Goal: Information Seeking & Learning: Learn about a topic

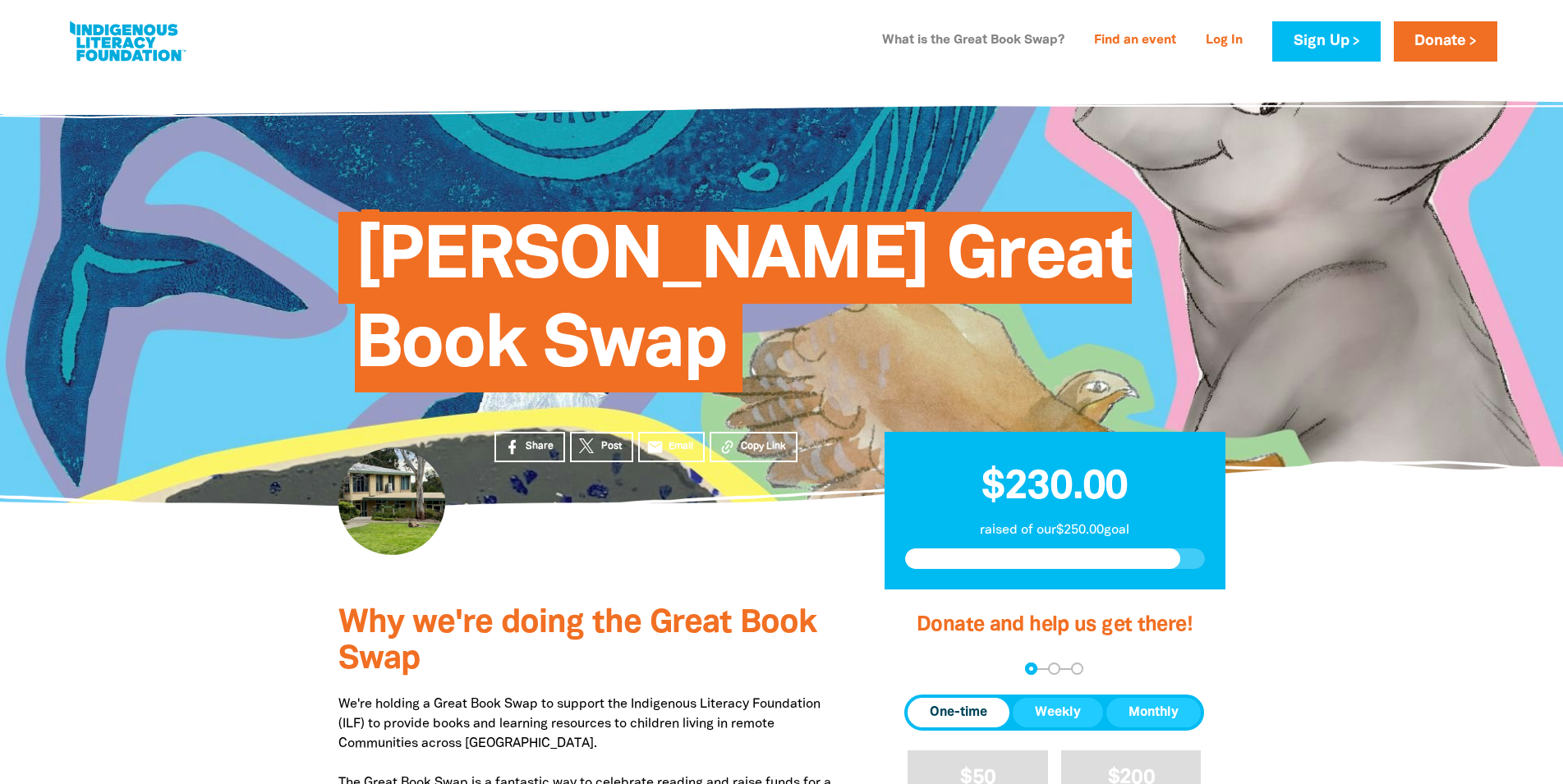
click at [918, 38] on link "What is the Great Book Swap?" at bounding box center [973, 41] width 202 height 26
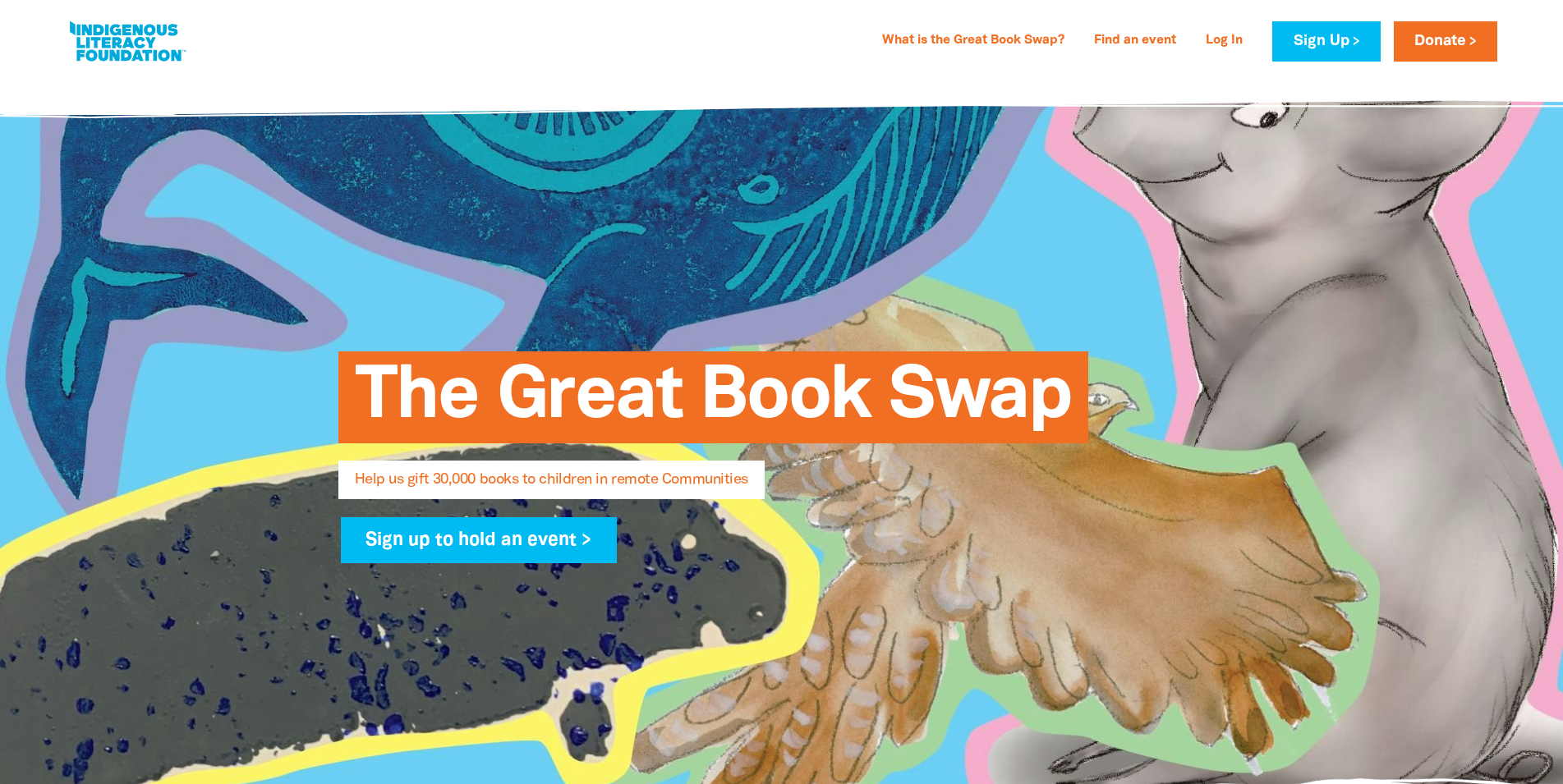
select select "AU"
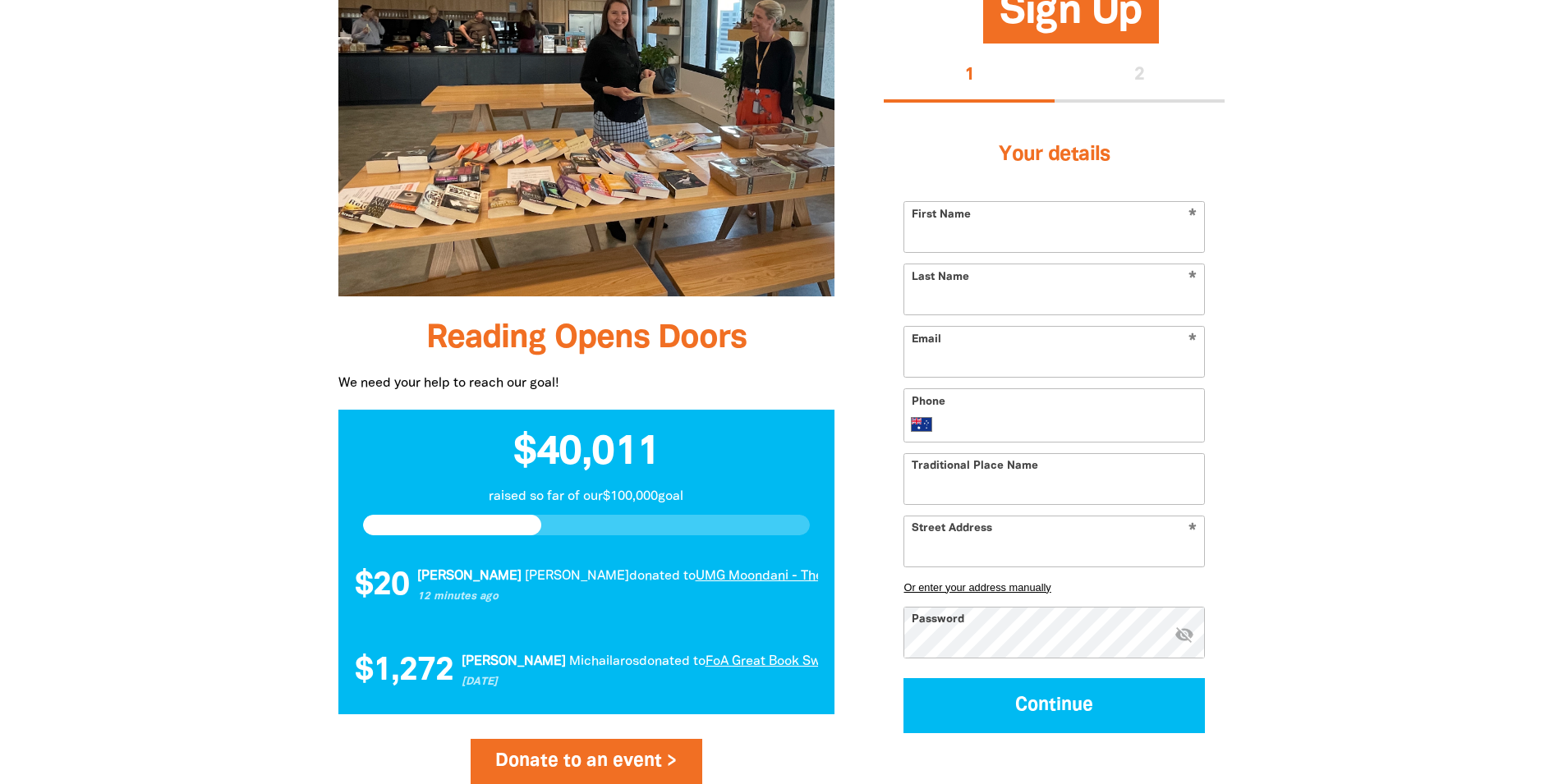
scroll to position [790, 0]
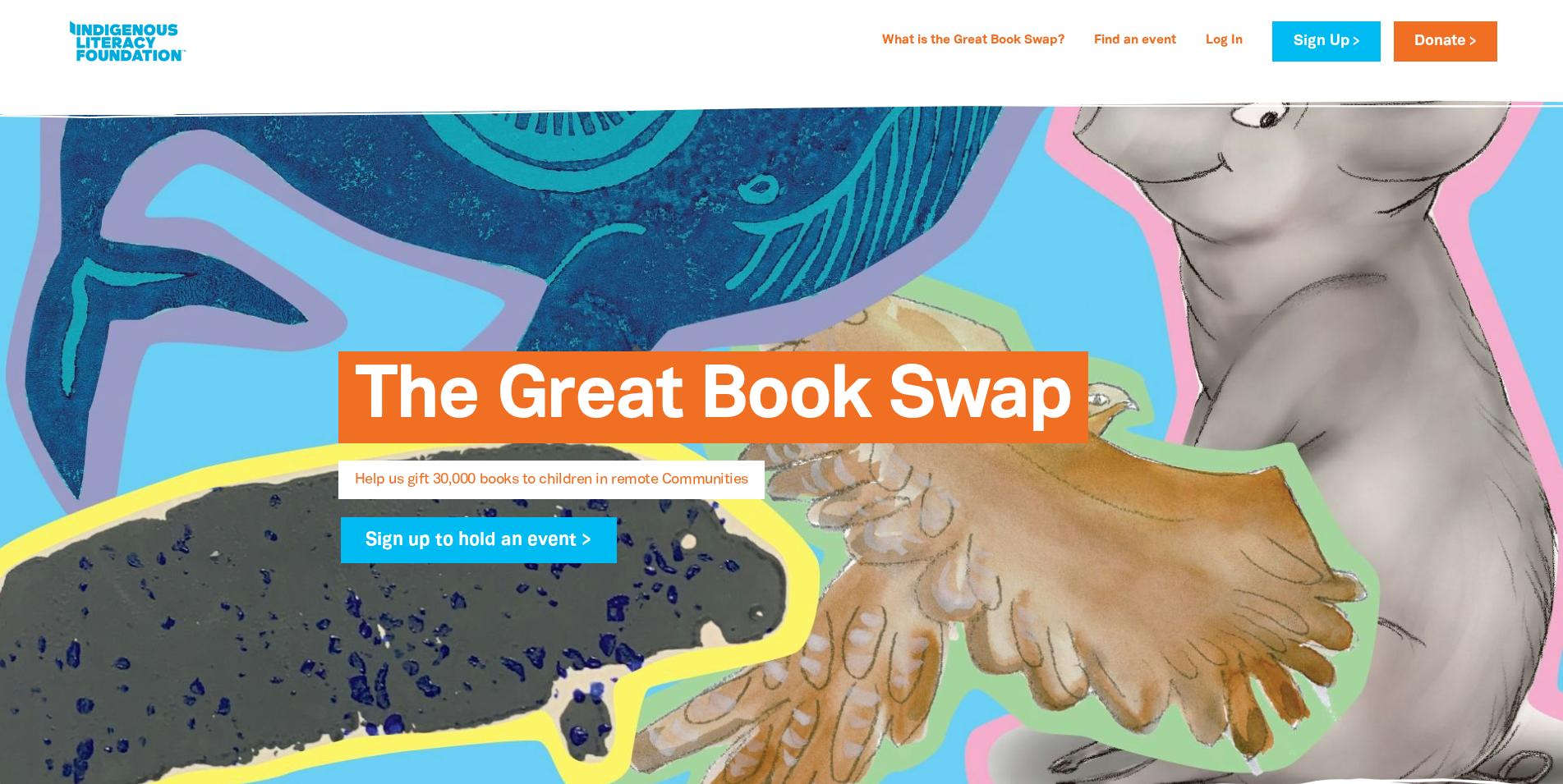
select select "AU"
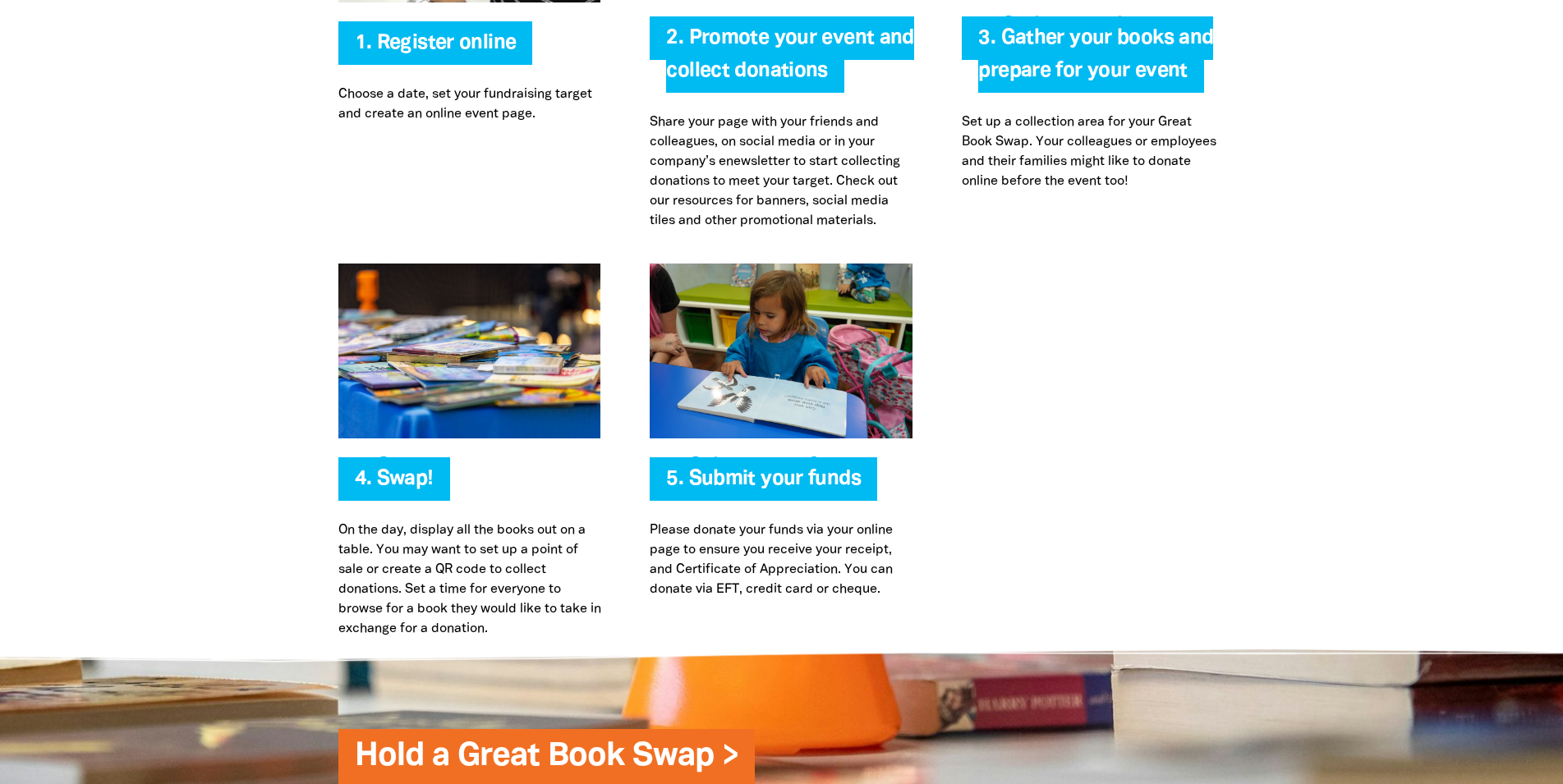
scroll to position [3218, 0]
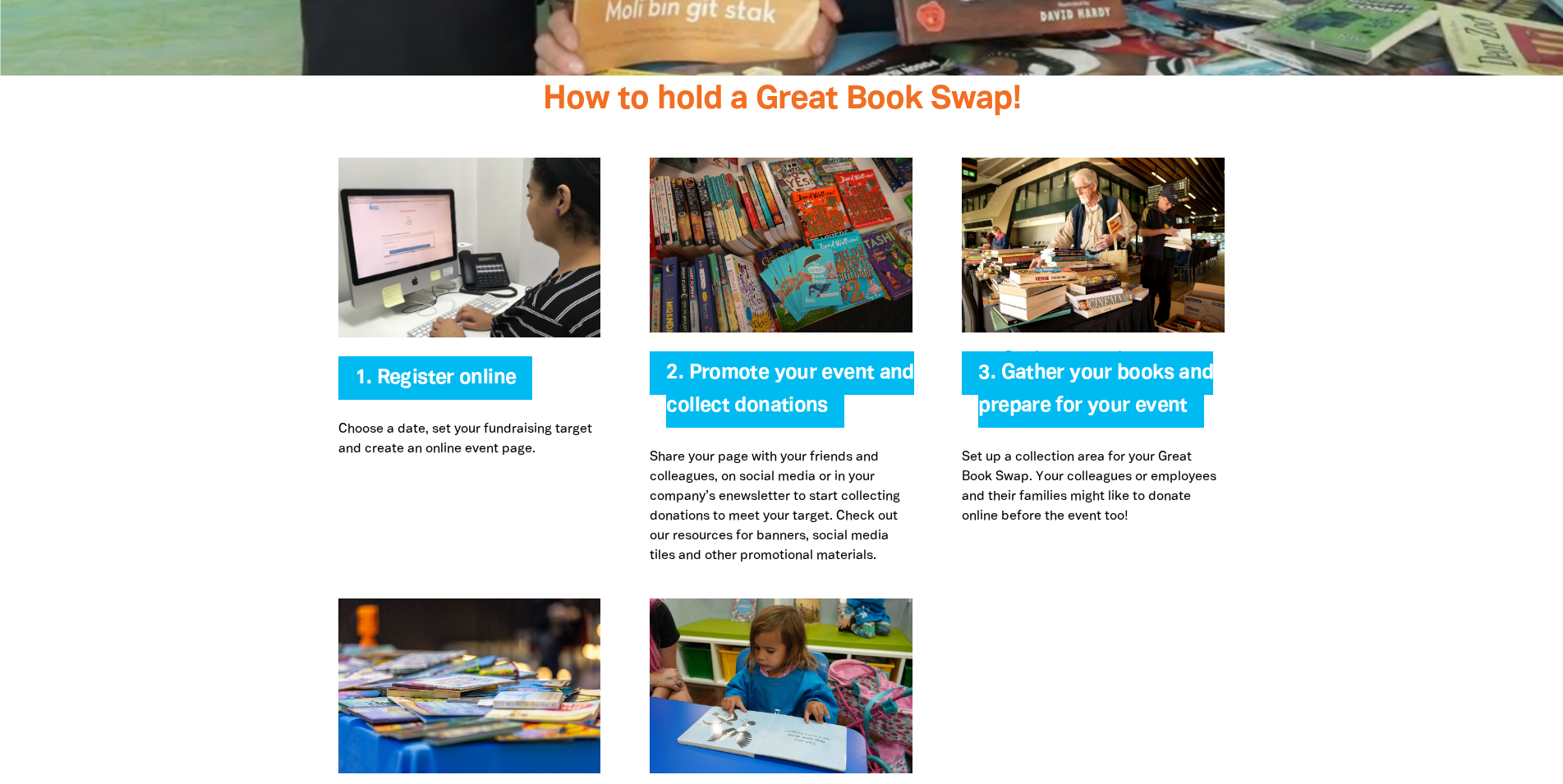
click at [796, 284] on img at bounding box center [782, 245] width 263 height 175
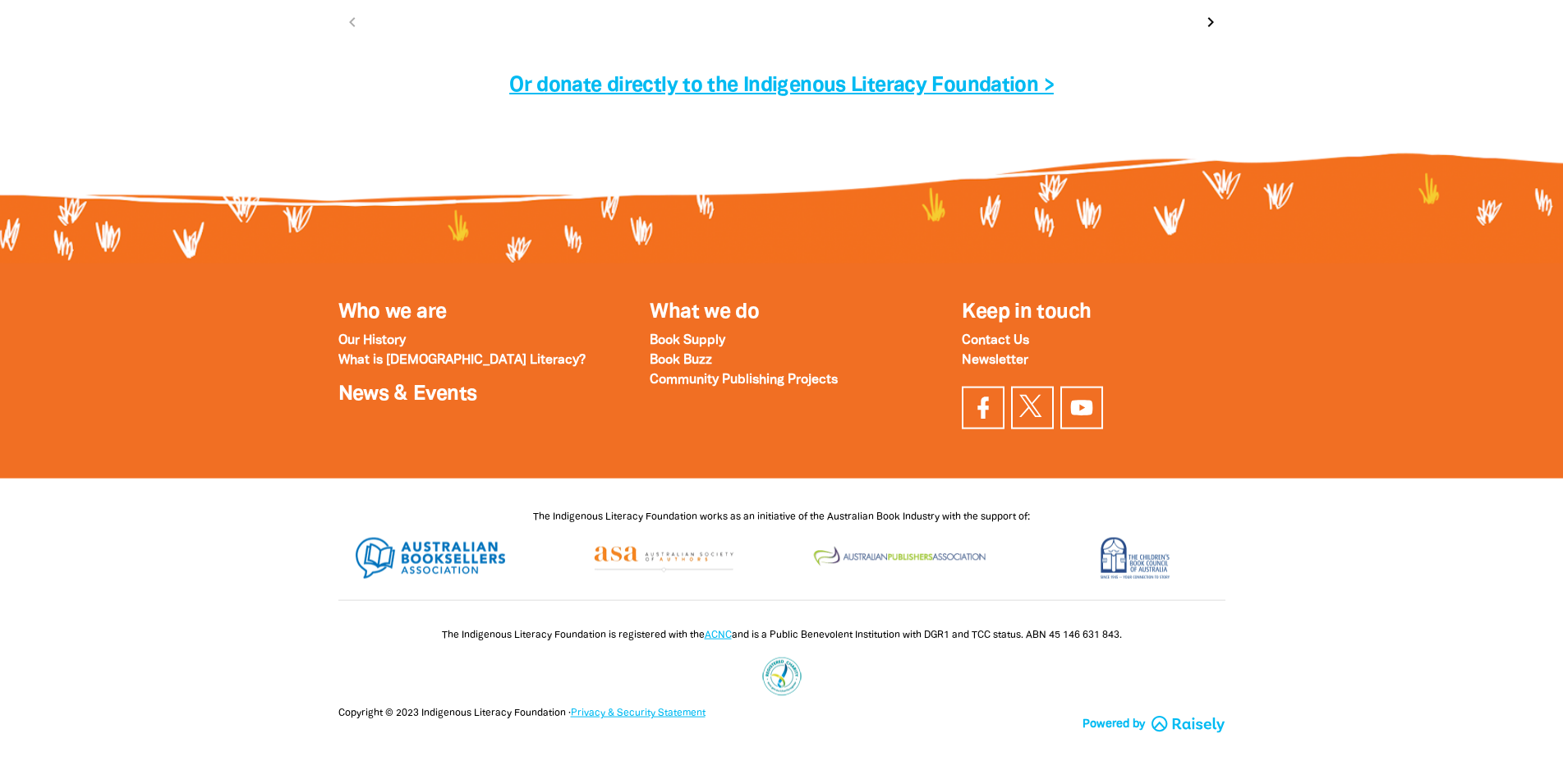
scroll to position [5446, 0]
